Goal: Task Accomplishment & Management: Manage account settings

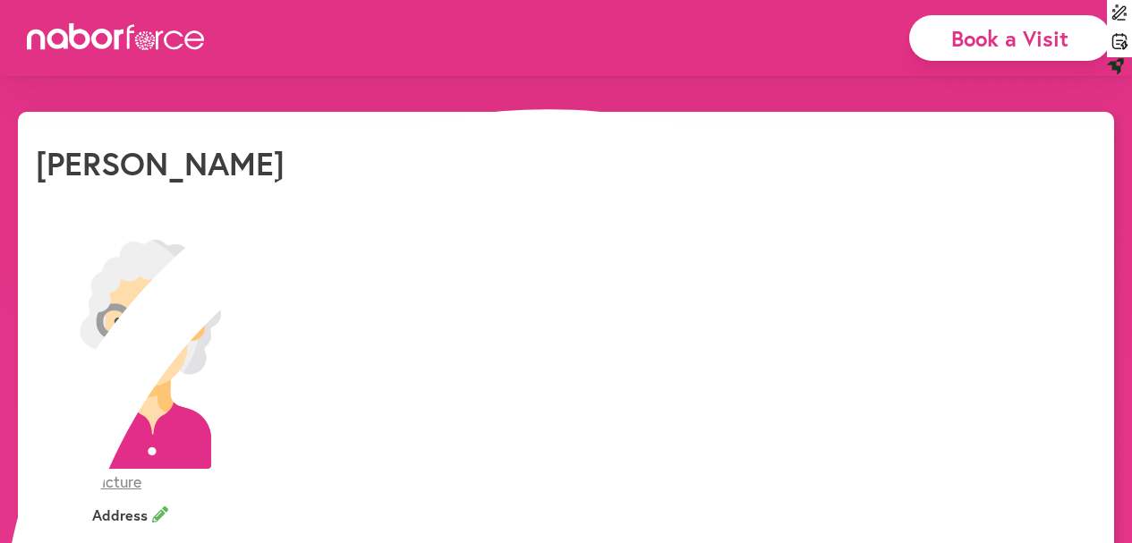
click at [1013, 44] on div "Book a Visit" at bounding box center [1009, 38] width 201 height 46
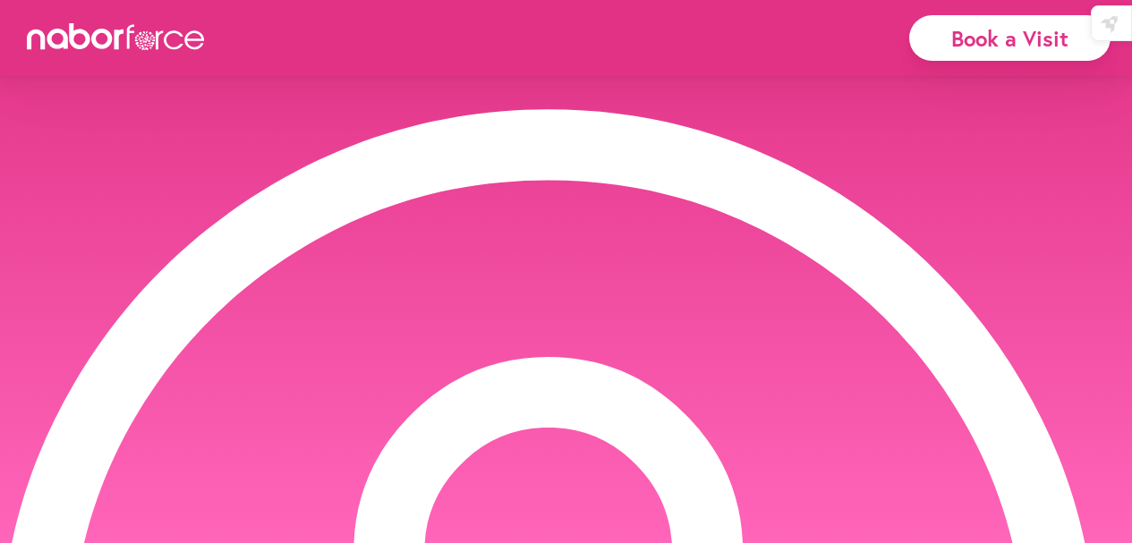
select select "*******"
select select "***"
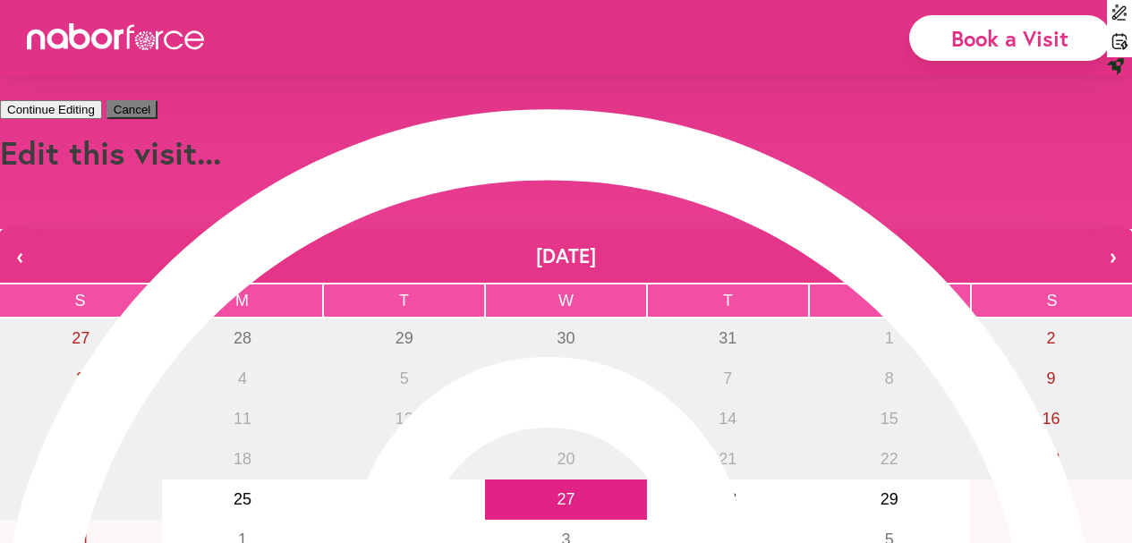
click at [102, 119] on button "Continue Editing" at bounding box center [51, 109] width 102 height 19
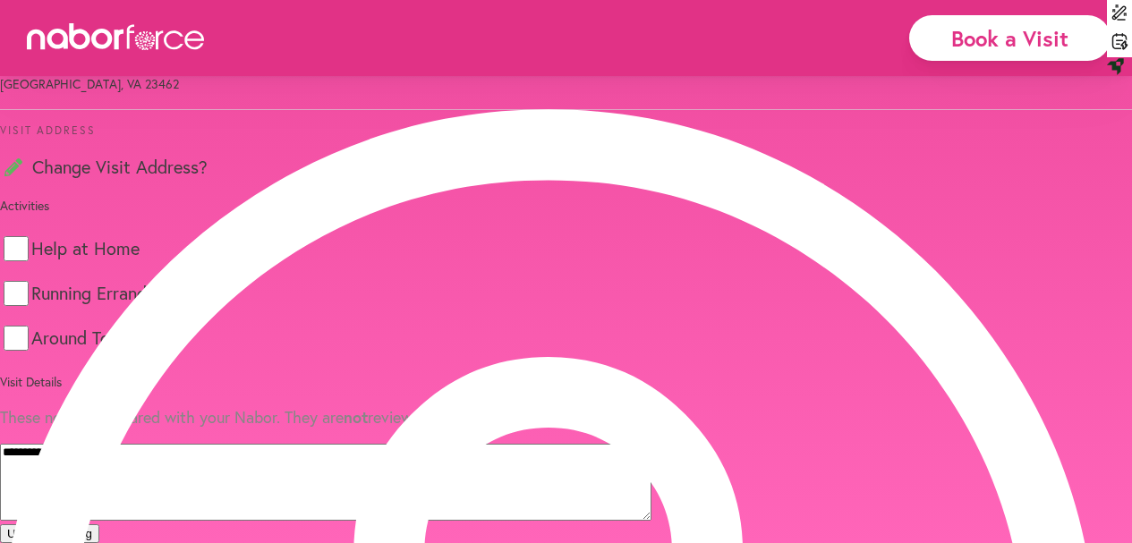
scroll to position [848, 0]
click at [99, 524] on button "Update Booking" at bounding box center [49, 533] width 99 height 19
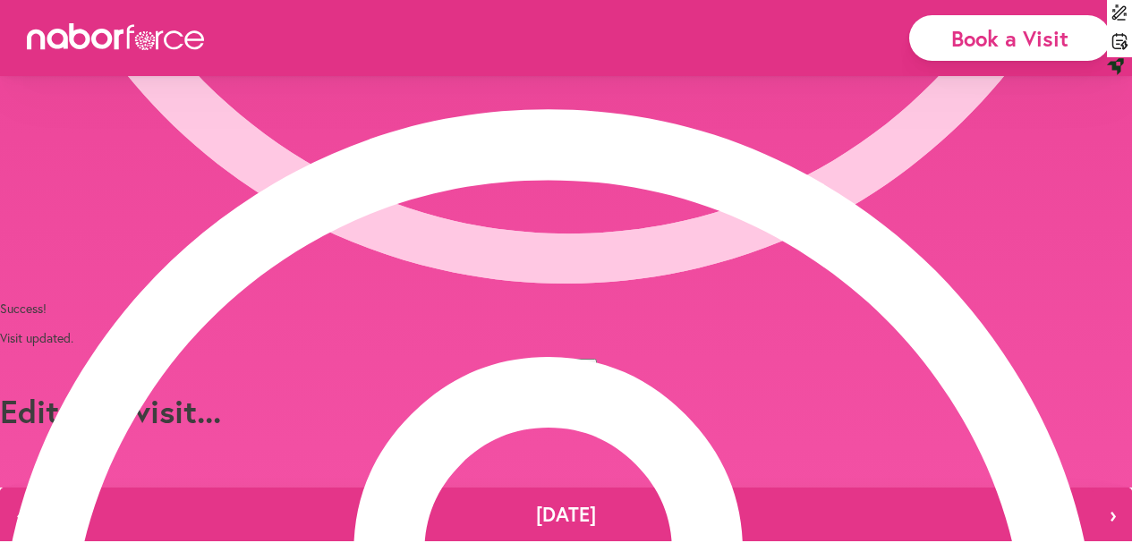
drag, startPoint x: 937, startPoint y: 76, endPoint x: 933, endPoint y: 86, distance: 10.5
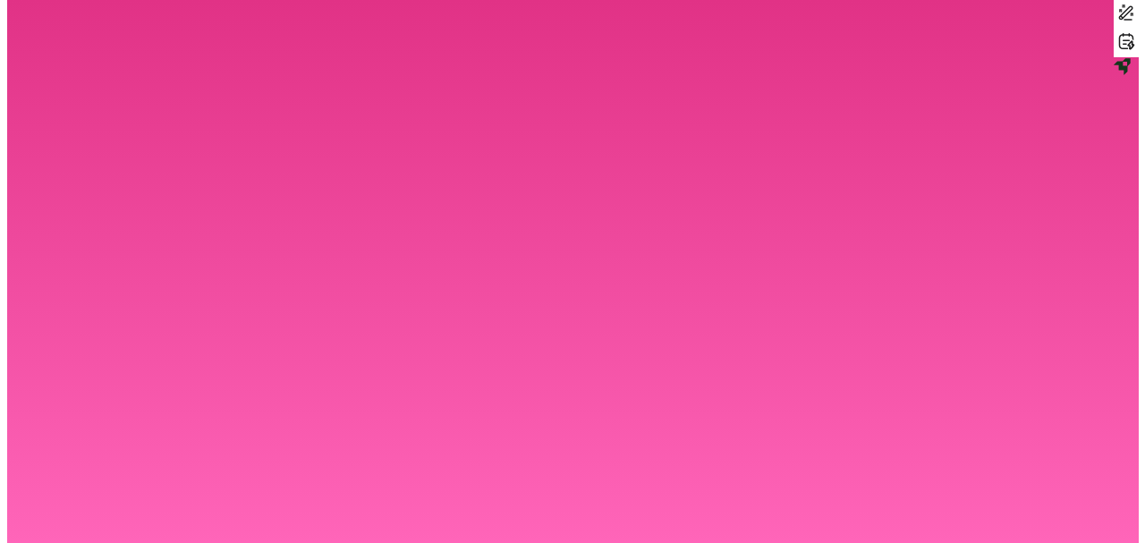
scroll to position [0, 0]
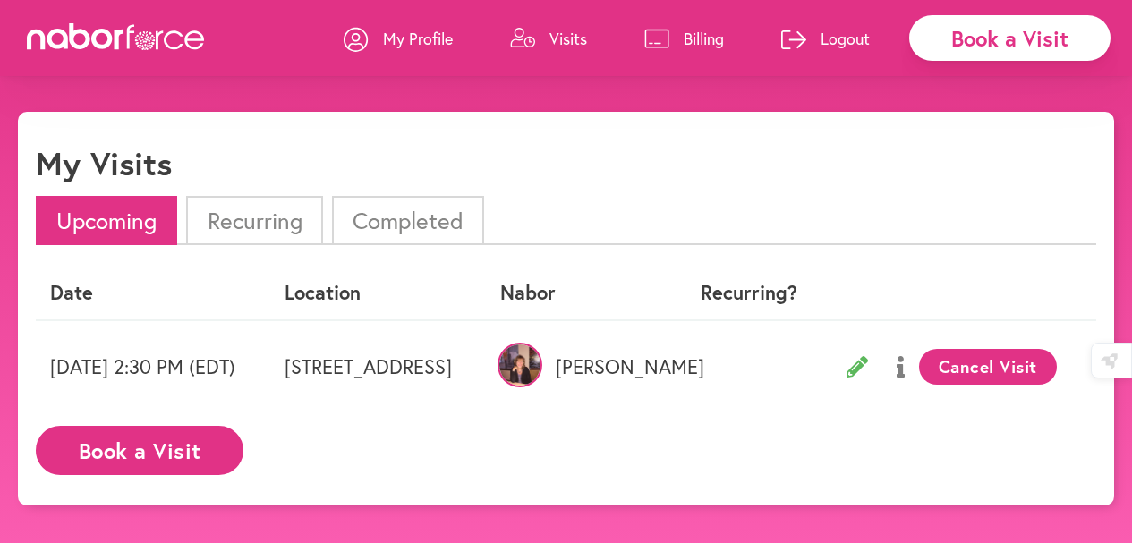
click at [77, 219] on li "Upcoming" at bounding box center [106, 220] width 141 height 49
click at [126, 457] on button "Book a Visit" at bounding box center [140, 450] width 208 height 49
click at [110, 222] on li "Upcoming" at bounding box center [106, 220] width 141 height 49
click at [95, 224] on li "Upcoming" at bounding box center [106, 220] width 141 height 49
click at [94, 225] on li "Upcoming" at bounding box center [106, 220] width 141 height 49
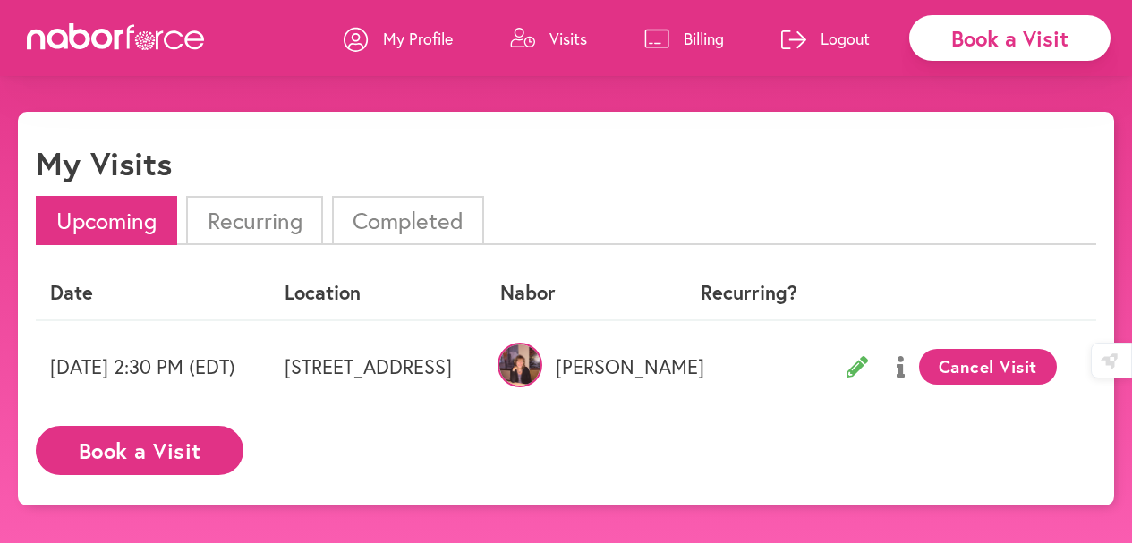
click at [94, 225] on li "Upcoming" at bounding box center [106, 220] width 141 height 49
click at [242, 228] on li "Recurring" at bounding box center [254, 220] width 136 height 49
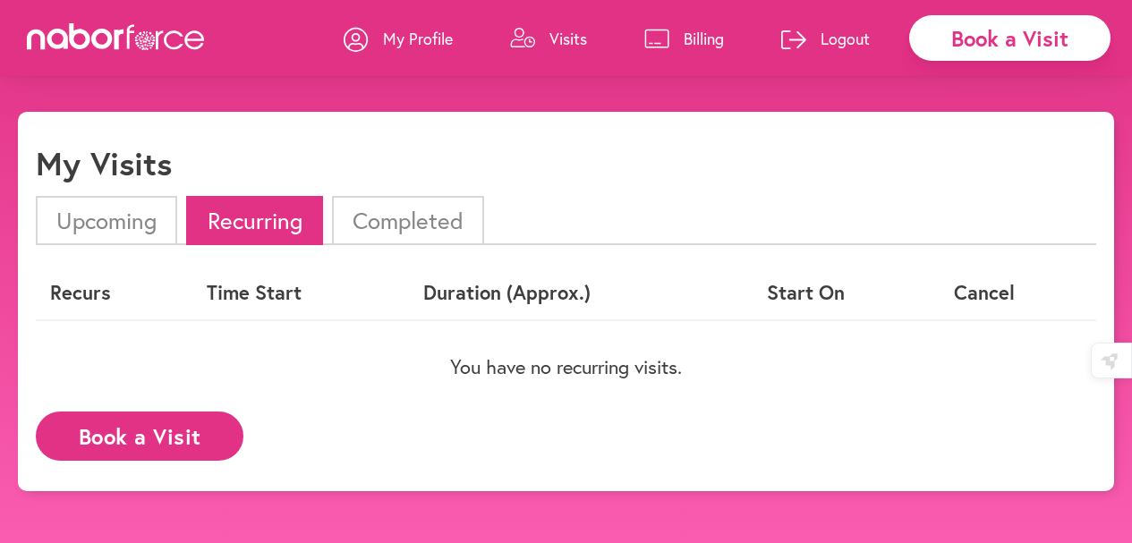
click at [991, 294] on th "Cancel" at bounding box center [1018, 293] width 157 height 53
click at [980, 290] on th "Cancel" at bounding box center [1018, 293] width 157 height 53
click at [130, 228] on li "Upcoming" at bounding box center [106, 220] width 141 height 49
